Goal: Communication & Community: Share content

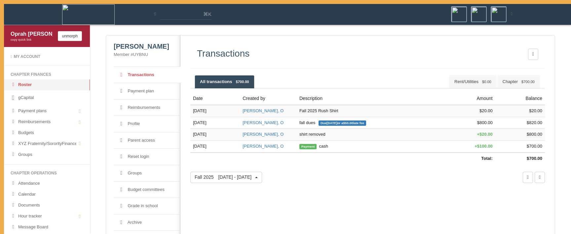
click at [392, 173] on div at bounding box center [459, 177] width 183 height 11
click at [262, 205] on div "Transactions All transactions $700.00 Chapter $700.00 Rent/Utilities $0.00 Date…" at bounding box center [366, 147] width 370 height 224
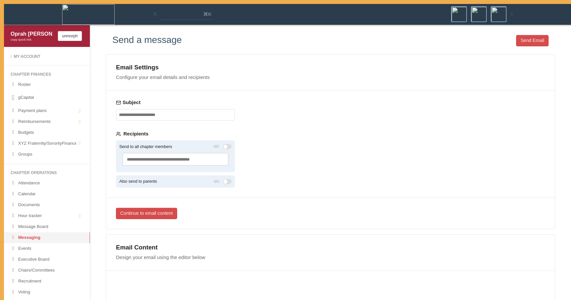
drag, startPoint x: 232, startPoint y: 81, endPoint x: 238, endPoint y: 76, distance: 6.8
click at [238, 76] on div "Email Settings Configure your email details and recipients" at bounding box center [330, 73] width 449 height 36
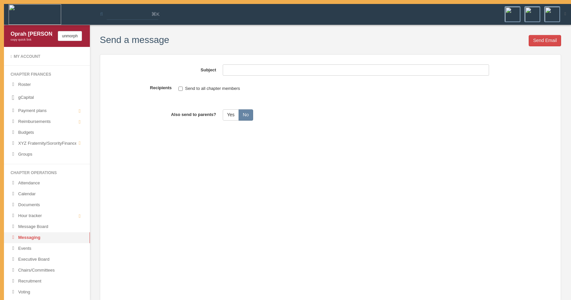
drag, startPoint x: 212, startPoint y: 36, endPoint x: 212, endPoint y: 44, distance: 7.3
click at [212, 44] on div "Send Email" at bounding box center [365, 41] width 392 height 13
drag, startPoint x: 186, startPoint y: 36, endPoint x: 184, endPoint y: 43, distance: 7.2
click at [184, 43] on div "Send Email" at bounding box center [365, 41] width 392 height 13
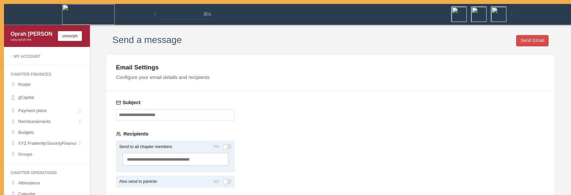
click at [198, 43] on div "Send Email" at bounding box center [365, 41] width 367 height 13
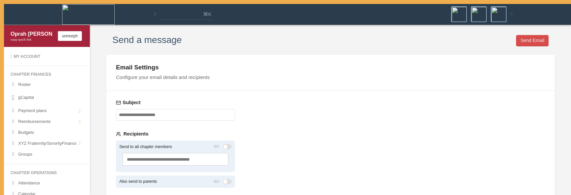
click at [378, 128] on div "Email Settings Configure your email details and recipients Subject Recipients S…" at bounding box center [331, 141] width 450 height 175
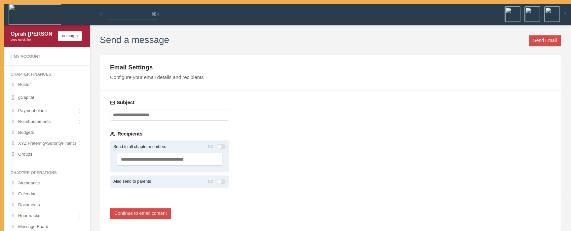
click at [149, 23] on div "⌘K My account Logout" at bounding box center [287, 14] width 557 height 20
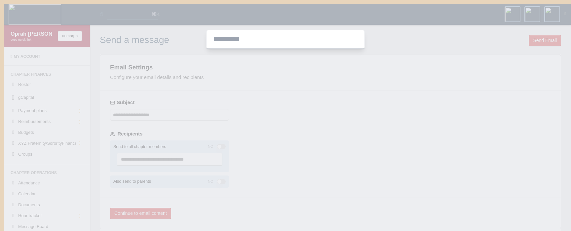
click at [246, 92] on div at bounding box center [285, 115] width 571 height 231
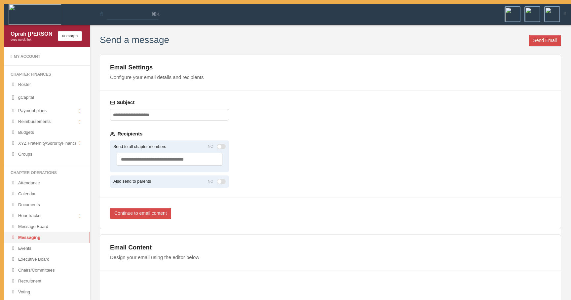
click at [468, 96] on div "Email Settings Configure your email details and recipients Subject Recipients S…" at bounding box center [331, 141] width 462 height 175
click at [305, 94] on div "Email Settings Configure your email details and recipients Subject Recipients S…" at bounding box center [331, 141] width 462 height 175
drag, startPoint x: 289, startPoint y: 82, endPoint x: 289, endPoint y: 44, distance: 37.4
click at [289, 44] on div "Send a message Send Email Email Settings Configure your email details and recip…" at bounding box center [331, 252] width 472 height 435
click at [289, 44] on div "Send Email" at bounding box center [365, 41] width 392 height 13
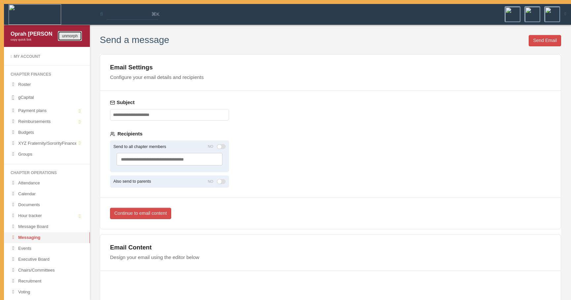
click at [76, 33] on button "unmorph" at bounding box center [70, 36] width 24 height 10
